Goal: Task Accomplishment & Management: Manage account settings

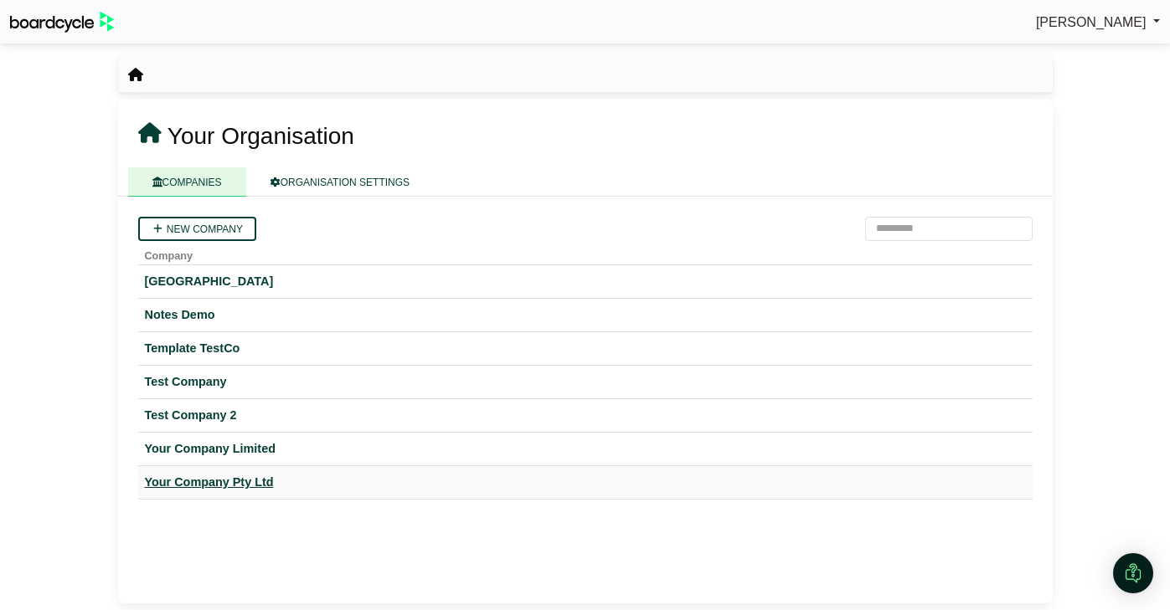
click at [231, 482] on div "Your Company Pty Ltd" at bounding box center [585, 482] width 881 height 19
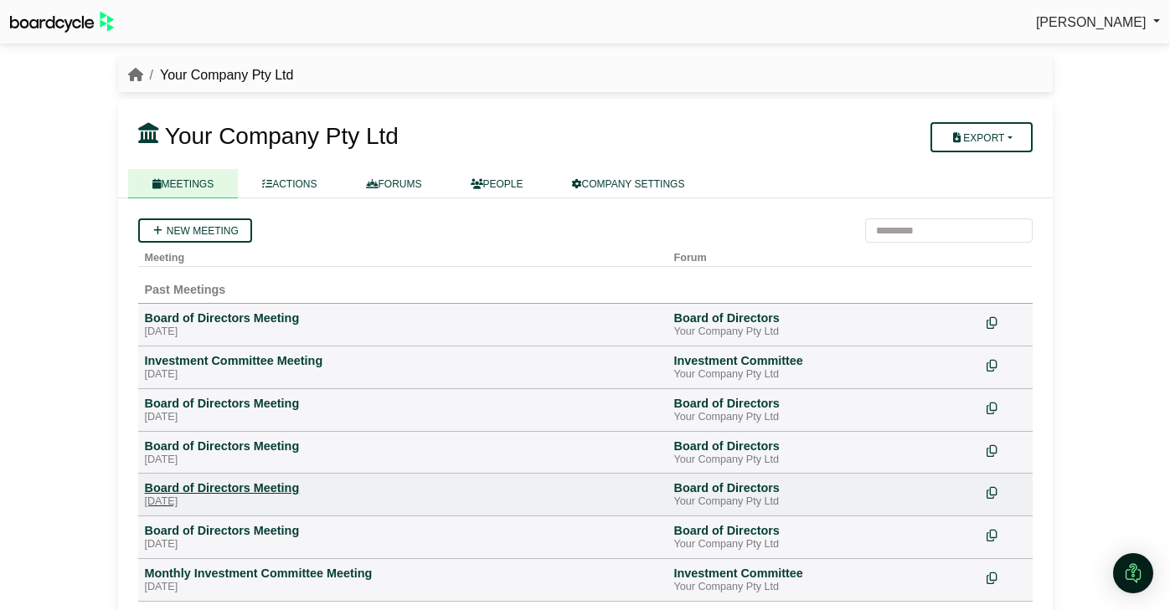
scroll to position [32, 0]
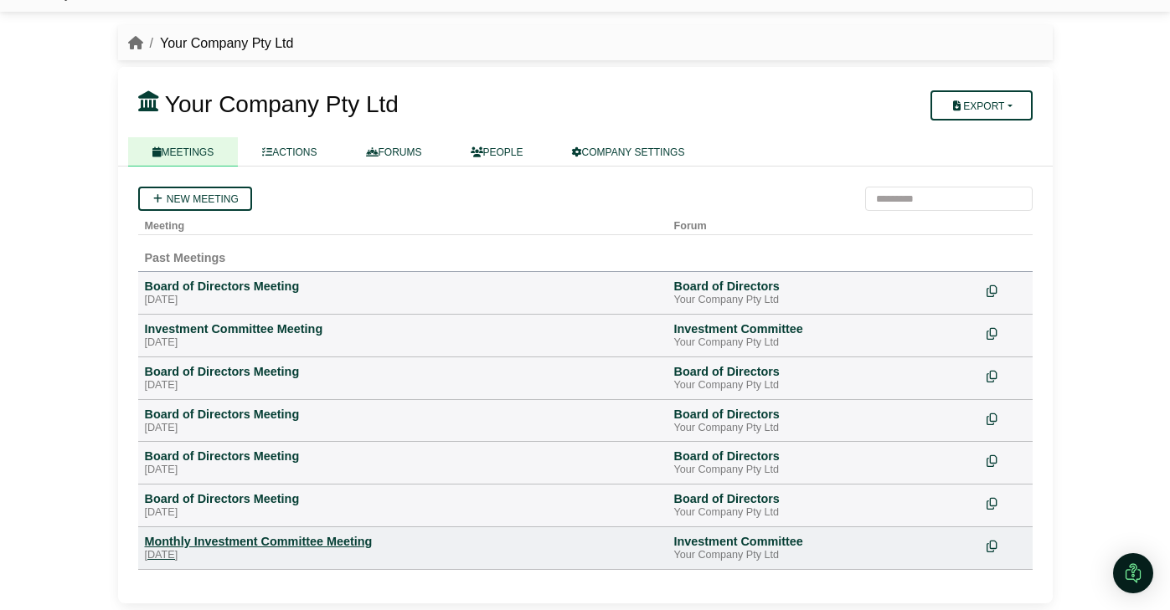
click at [230, 550] on div "[DATE]" at bounding box center [403, 555] width 516 height 13
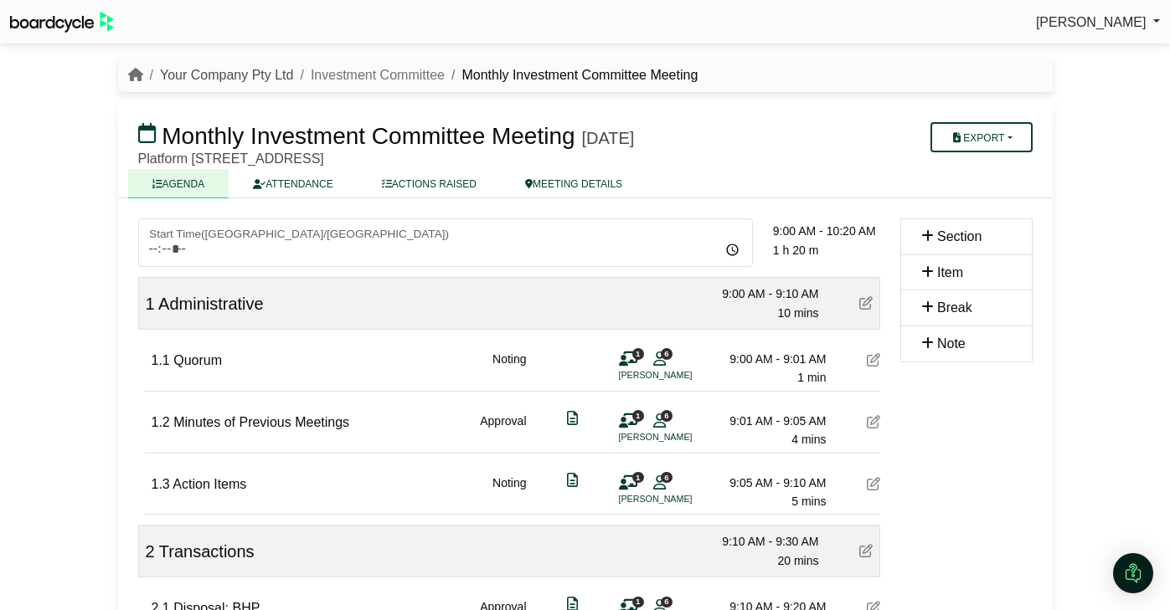
click at [269, 80] on link "Your Company Pty Ltd" at bounding box center [227, 75] width 134 height 14
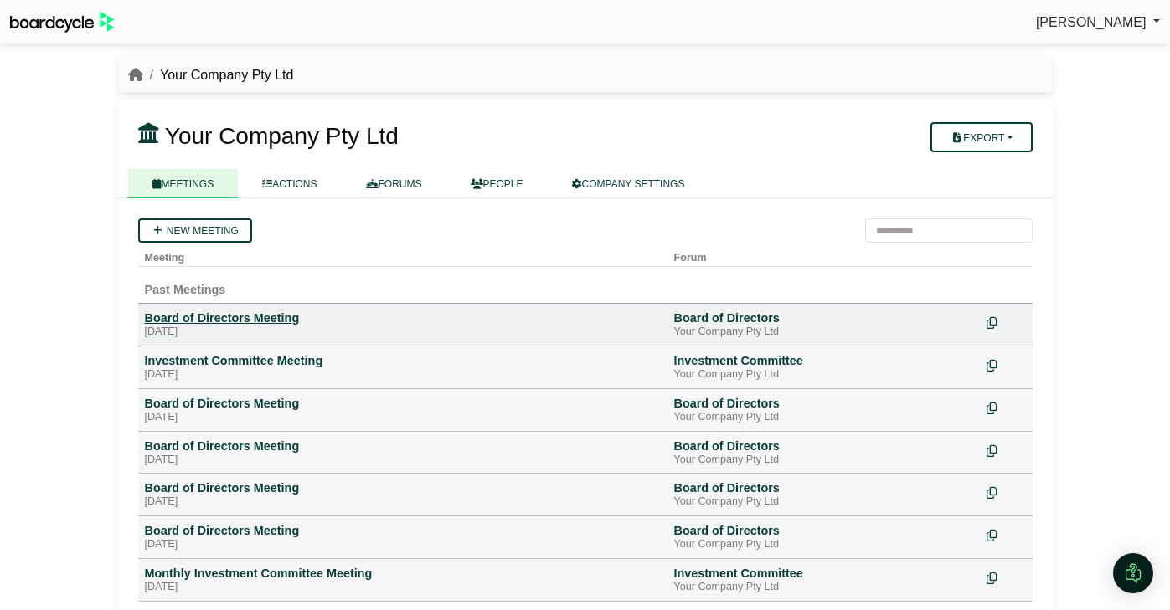
click at [242, 319] on div "Board of Directors Meeting" at bounding box center [403, 318] width 516 height 15
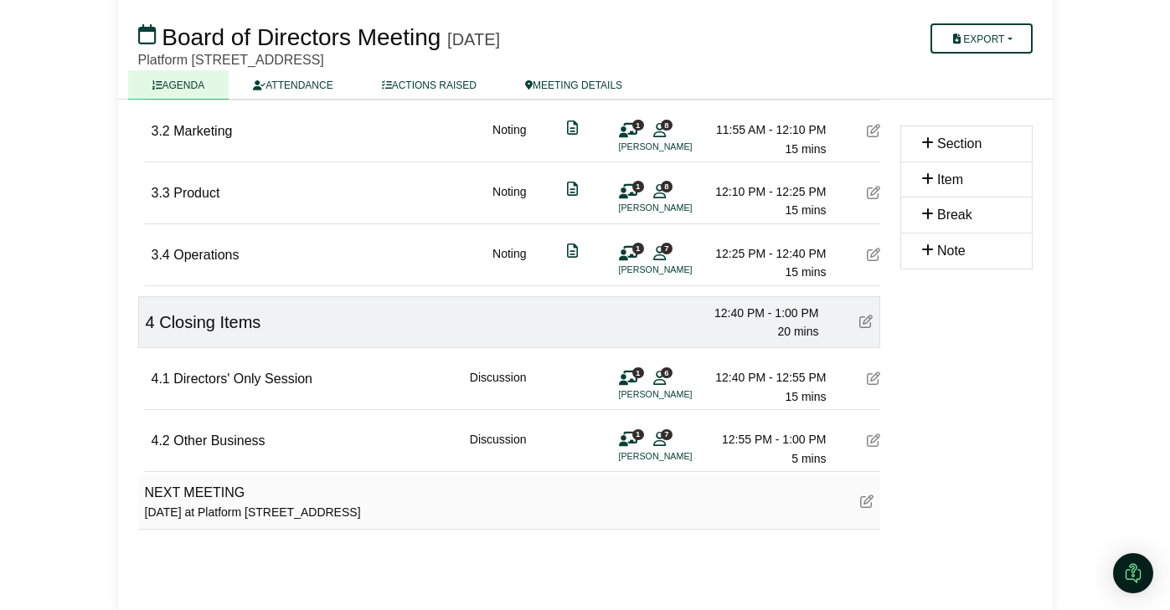
scroll to position [791, 0]
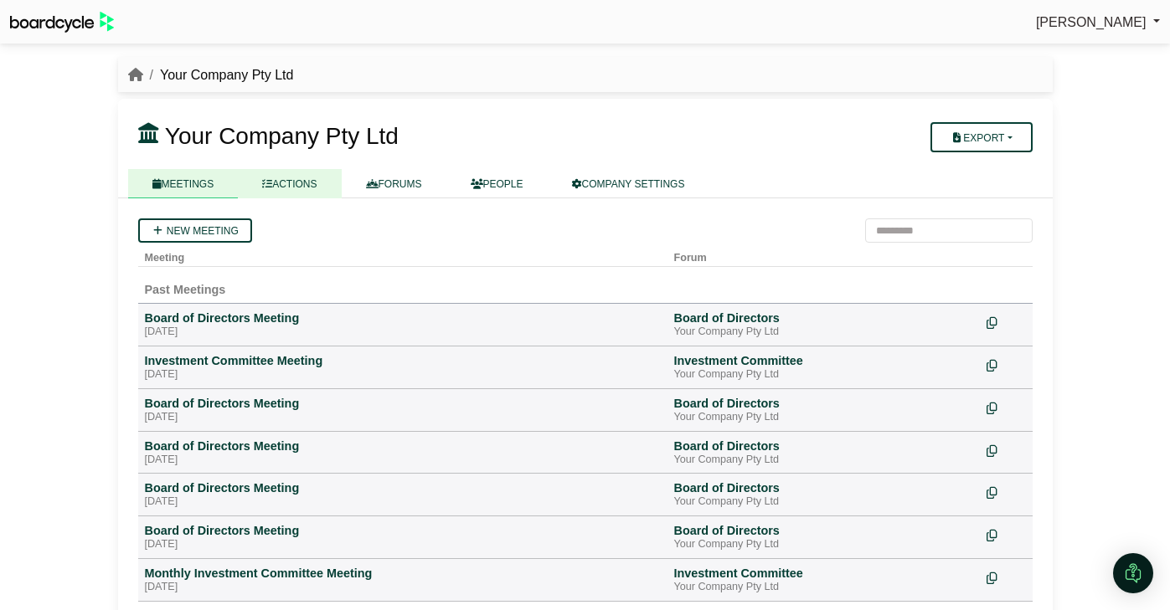
click at [307, 194] on link "ACTIONS" at bounding box center [289, 183] width 103 height 29
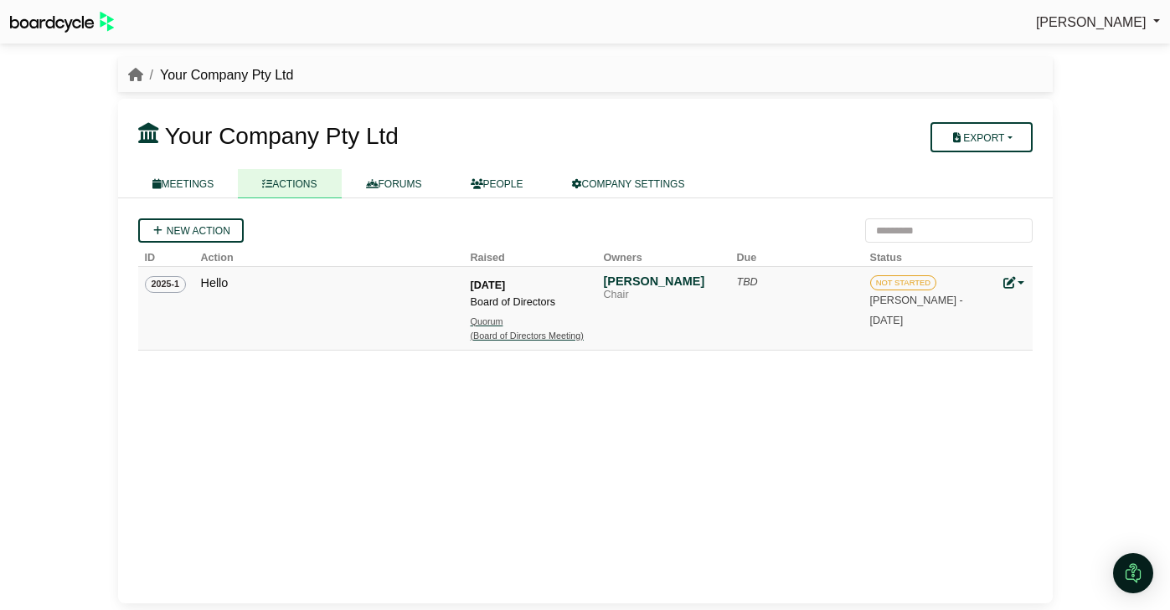
click at [512, 340] on div "(Board of Directors Meeting)" at bounding box center [529, 336] width 117 height 14
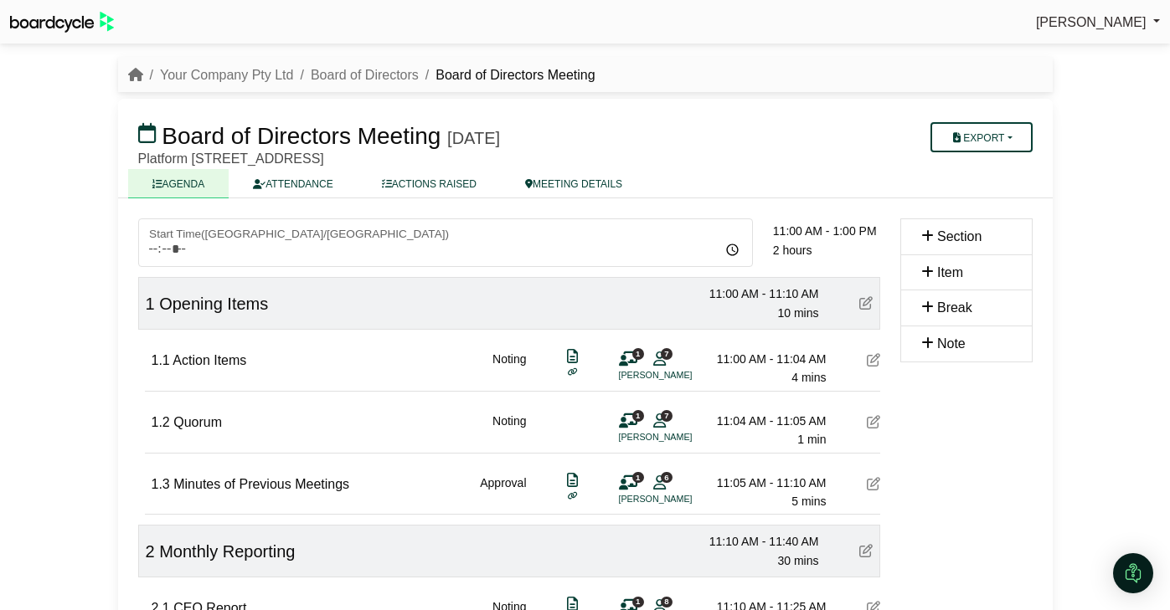
scroll to position [117, 0]
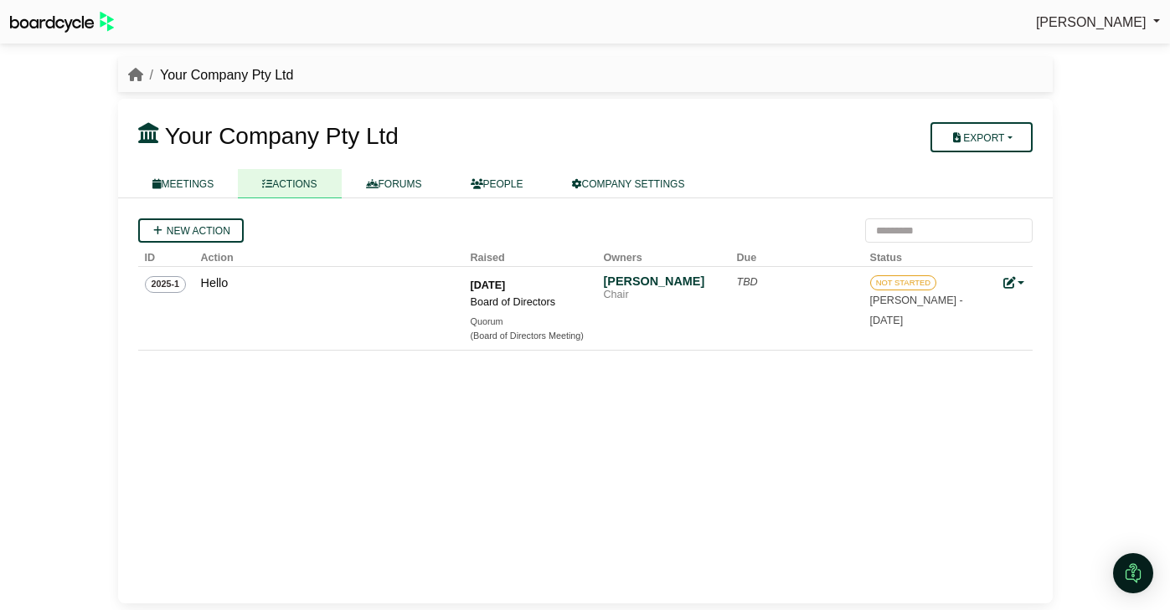
click at [143, 82] on li "Your Company Pty Ltd" at bounding box center [218, 75] width 151 height 22
click at [134, 76] on icon "breadcrumb" at bounding box center [135, 74] width 15 height 13
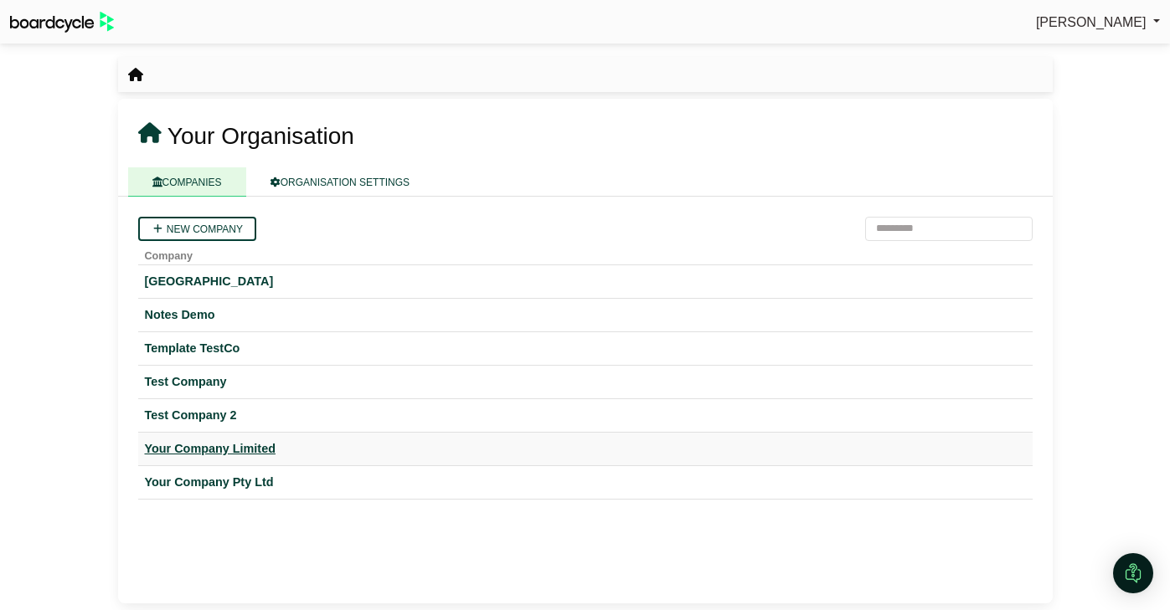
click at [229, 447] on div "Your Company Limited" at bounding box center [585, 449] width 881 height 19
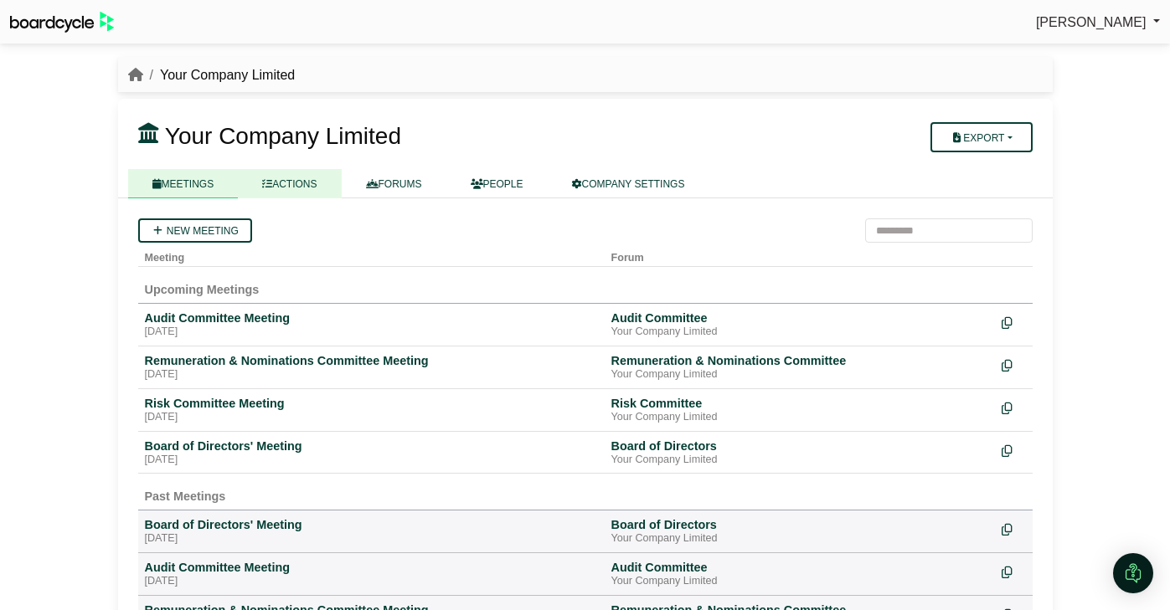
click at [313, 173] on link "ACTIONS" at bounding box center [289, 183] width 103 height 29
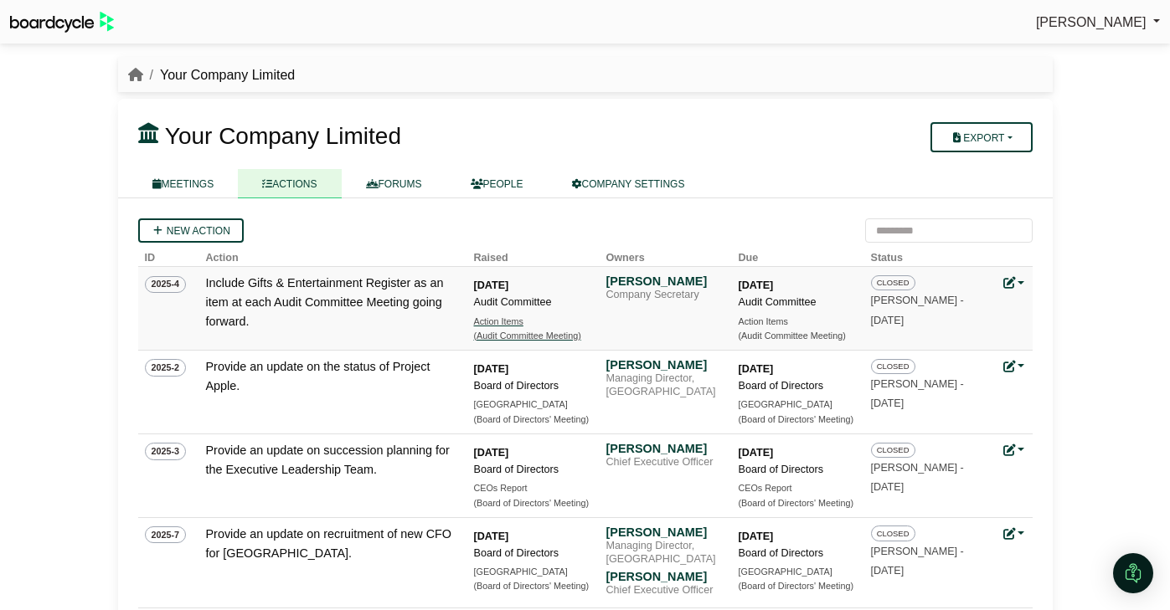
click at [538, 331] on div "(Audit Committee Meeting)" at bounding box center [532, 336] width 117 height 14
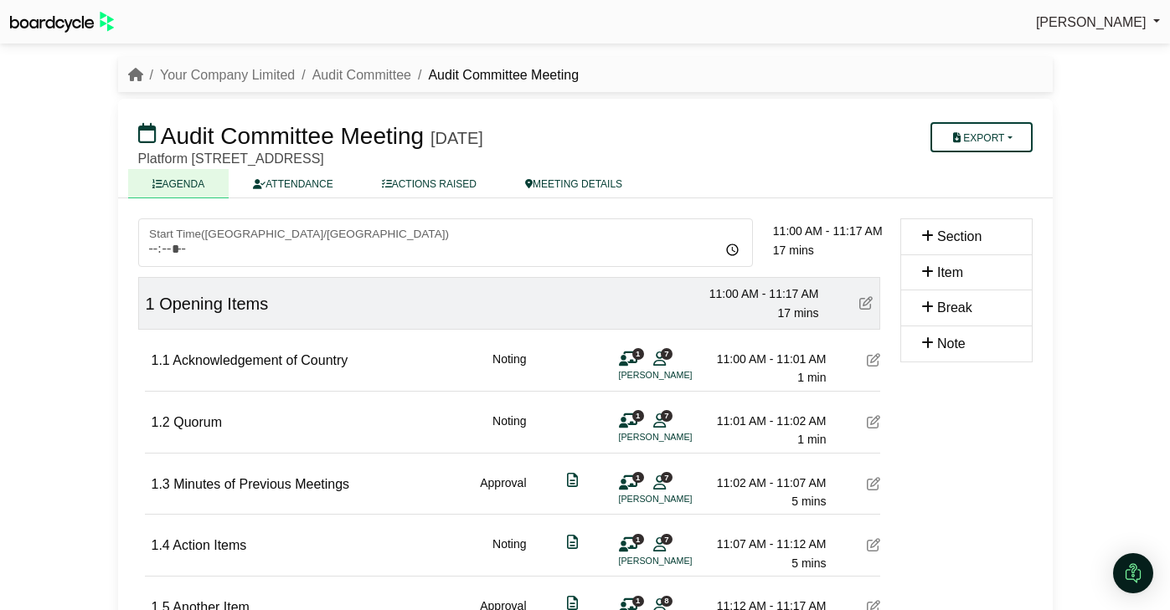
scroll to position [124, 0]
